Goal: Browse casually

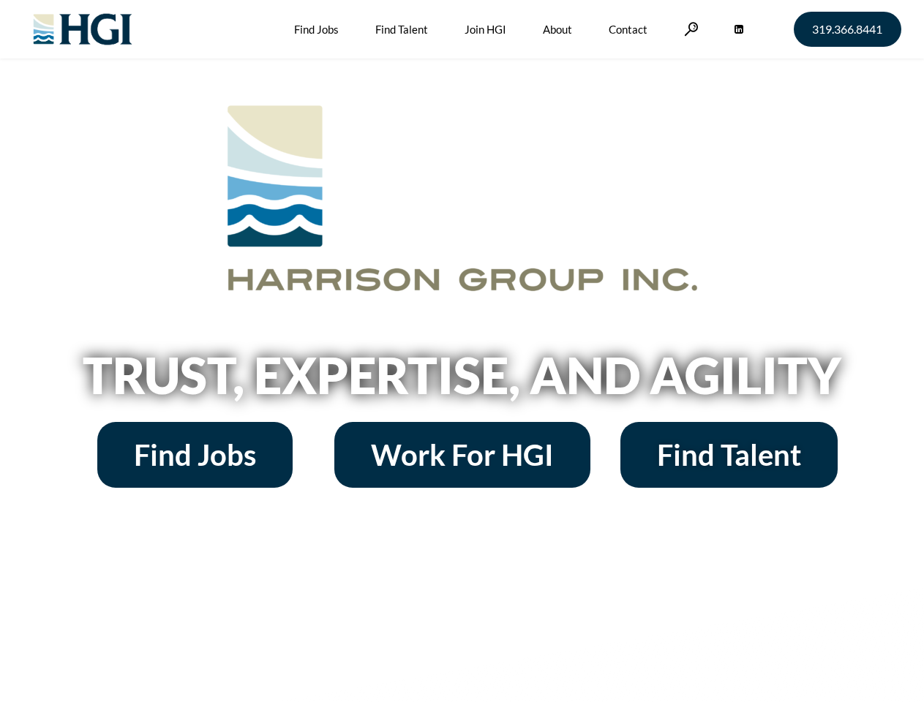
click at [462, 351] on h2 "Trust, Expertise, and Agility" at bounding box center [462, 375] width 834 height 50
click at [689, 29] on link at bounding box center [691, 29] width 15 height 14
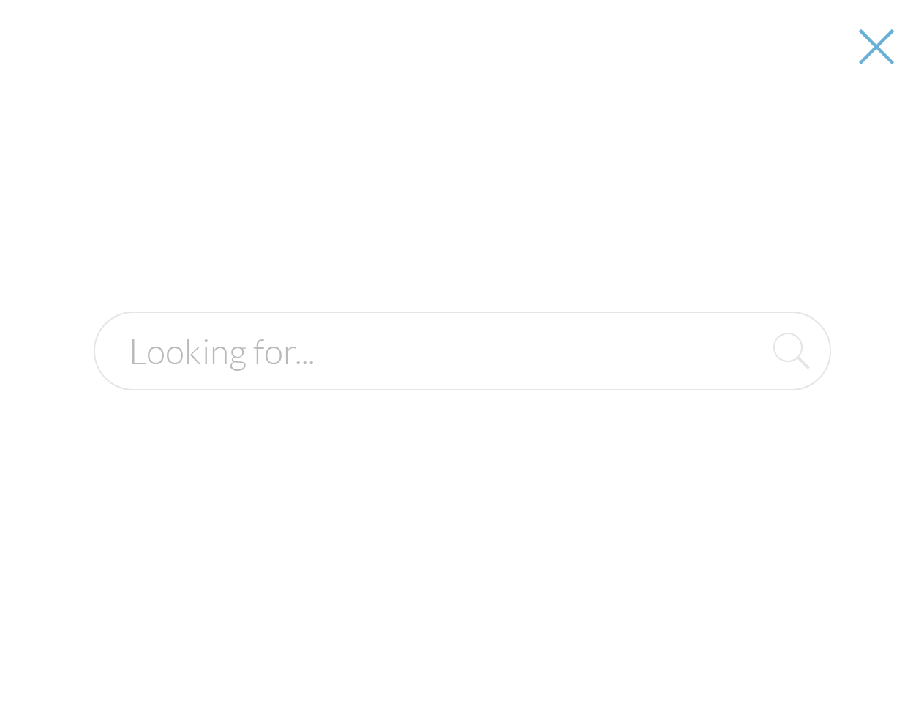
click at [462, 380] on h2 "Trust, Expertise, and Agility" at bounding box center [462, 375] width 834 height 50
